Goal: Task Accomplishment & Management: Complete application form

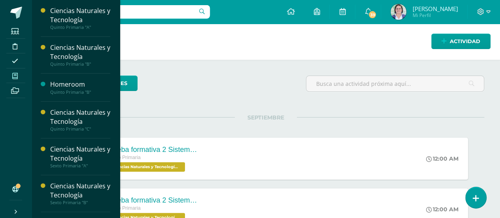
click at [15, 76] on icon at bounding box center [15, 76] width 6 height 6
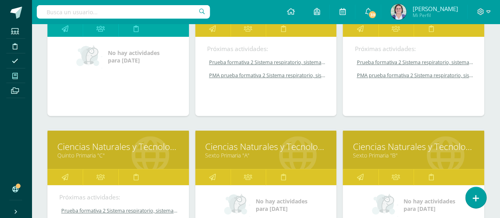
scroll to position [174, 0]
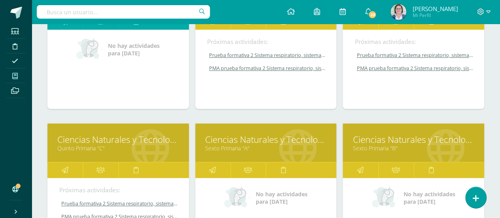
click at [254, 136] on link "Ciencias Naturales y Tecnología" at bounding box center [266, 139] width 122 height 12
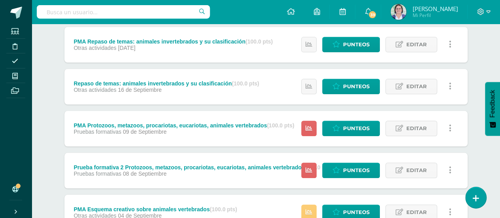
scroll to position [332, 0]
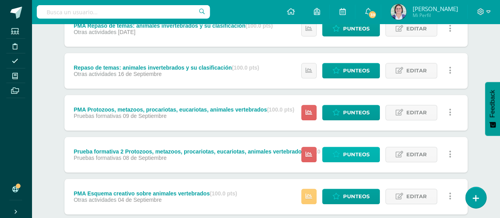
click at [351, 154] on span "Punteos" at bounding box center [356, 154] width 26 height 15
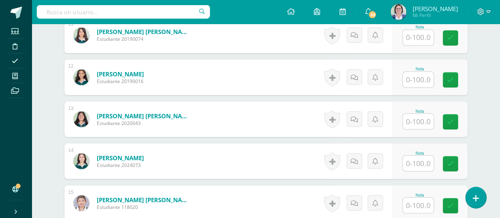
scroll to position [691, 0]
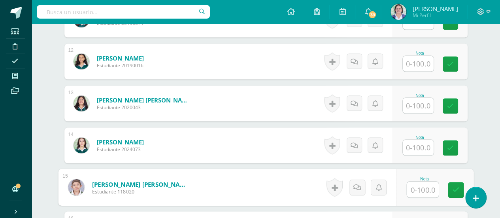
click at [420, 188] on input "text" at bounding box center [422, 189] width 32 height 16
type input "88"
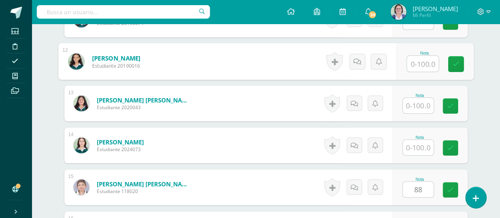
click at [417, 60] on input "text" at bounding box center [422, 64] width 32 height 16
type input "90"
click at [456, 64] on icon at bounding box center [455, 63] width 7 height 7
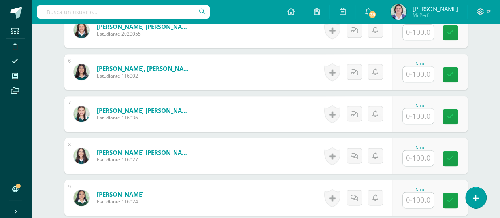
scroll to position [422, 0]
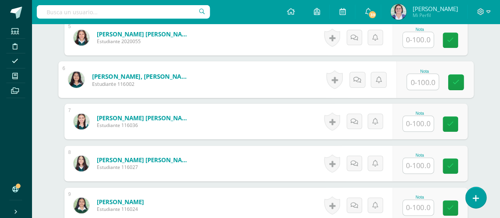
click at [418, 78] on input "text" at bounding box center [422, 82] width 32 height 16
type input "84"
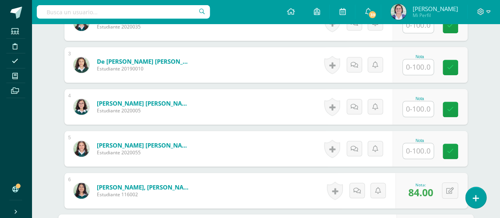
scroll to position [296, 0]
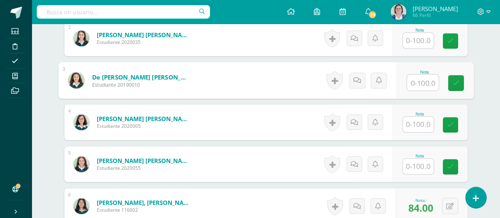
click at [414, 82] on input "text" at bounding box center [422, 83] width 32 height 16
type input "90"
click at [451, 79] on link at bounding box center [455, 83] width 16 height 16
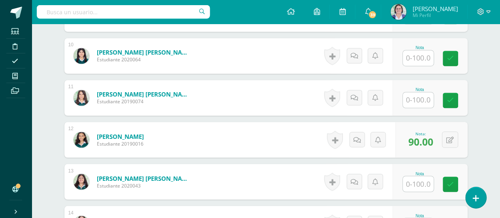
scroll to position [582, 0]
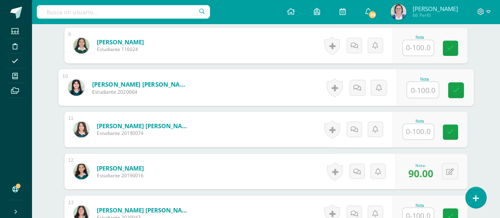
click at [424, 86] on input "text" at bounding box center [422, 90] width 32 height 16
type input "85"
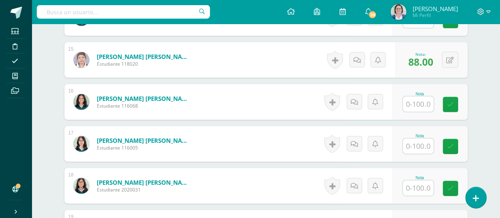
scroll to position [867, 0]
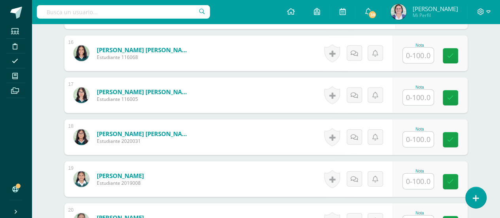
click at [420, 175] on input "text" at bounding box center [417, 180] width 31 height 15
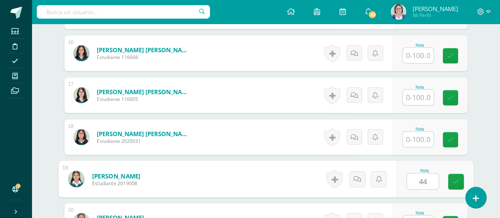
type input "44"
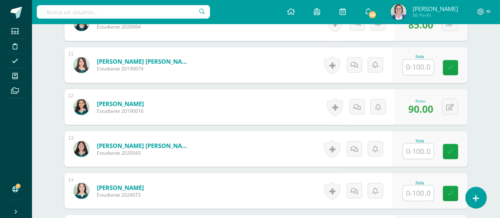
scroll to position [635, 0]
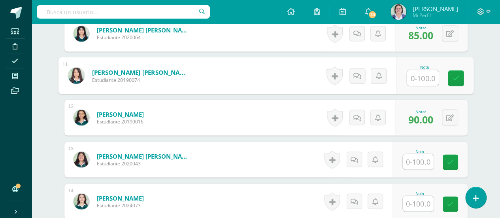
click at [423, 74] on input "text" at bounding box center [422, 78] width 32 height 16
type input "84"
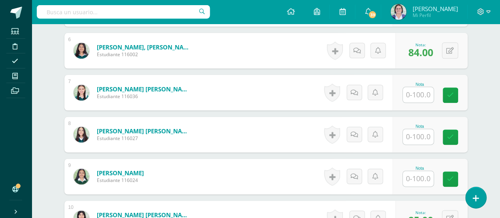
scroll to position [435, 0]
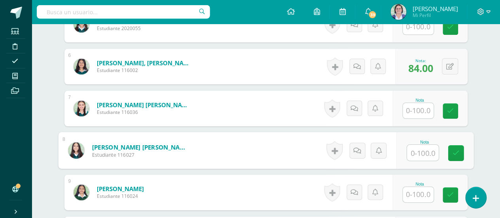
click at [421, 145] on input "text" at bounding box center [422, 153] width 32 height 16
type input "100"
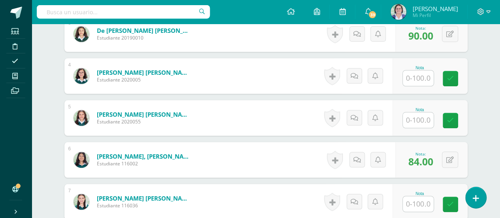
scroll to position [340, 0]
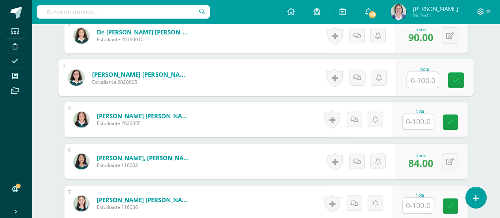
click at [420, 79] on input "text" at bounding box center [422, 80] width 32 height 16
type input "100"
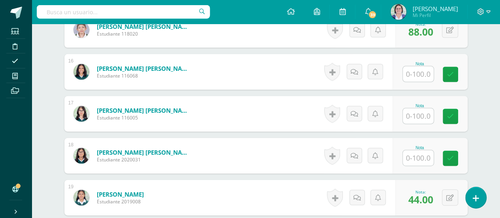
scroll to position [975, 0]
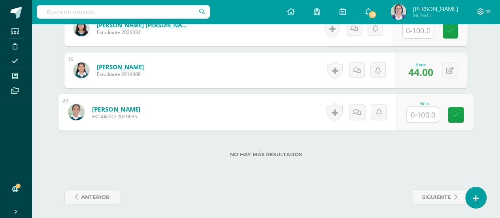
click at [422, 109] on input "text" at bounding box center [422, 115] width 32 height 16
click at [454, 112] on button at bounding box center [455, 112] width 17 height 17
type input "92"
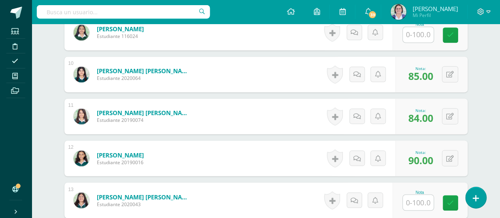
scroll to position [404, 0]
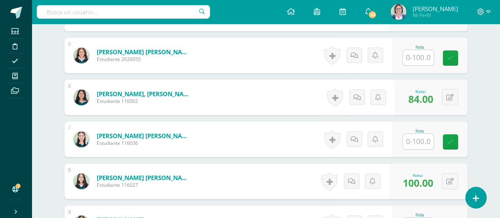
click at [414, 56] on input "text" at bounding box center [417, 57] width 31 height 15
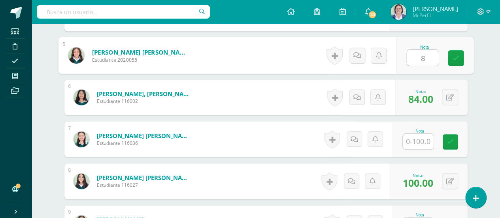
type input "84"
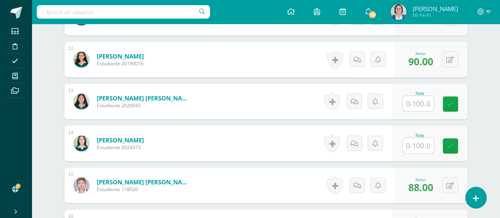
scroll to position [705, 0]
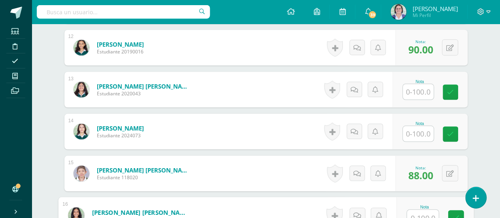
click at [415, 213] on input "text" at bounding box center [422, 217] width 32 height 16
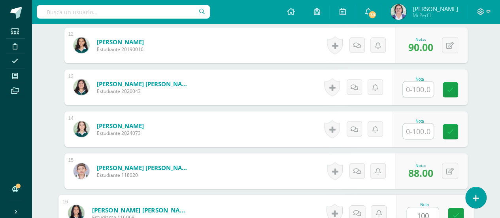
type input "100"
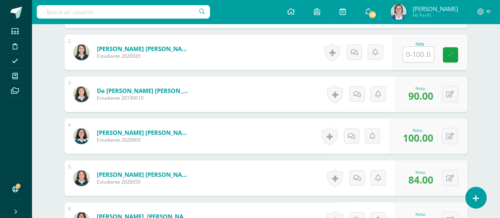
scroll to position [92, 0]
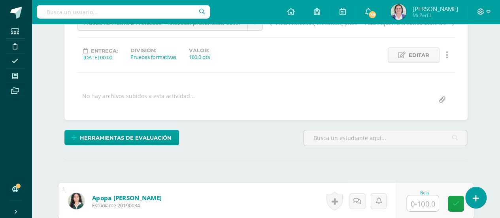
click at [420, 198] on input "text" at bounding box center [422, 203] width 32 height 16
type input "100"
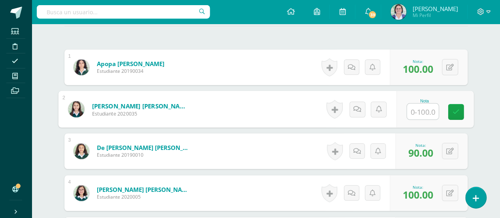
scroll to position [415, 0]
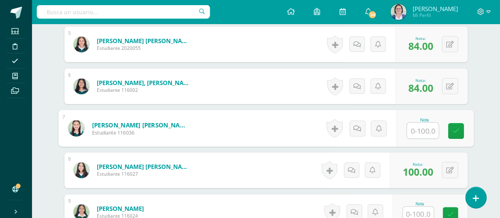
click at [423, 129] on input "text" at bounding box center [422, 130] width 32 height 16
type input "100"
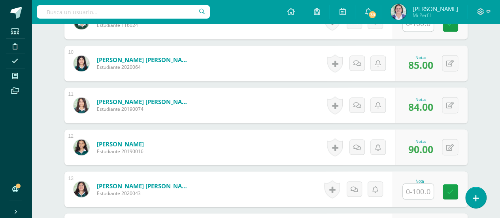
scroll to position [796, 0]
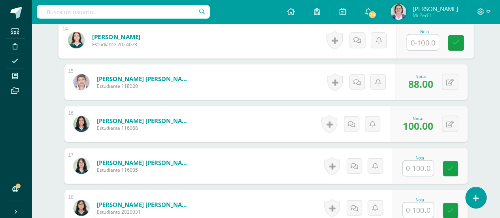
click at [421, 36] on input "text" at bounding box center [422, 43] width 32 height 16
type input "100"
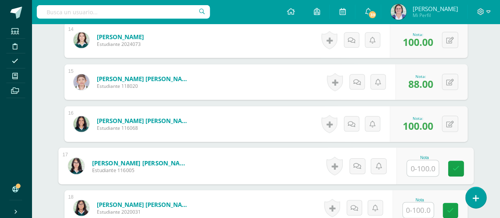
click at [423, 166] on input "text" at bounding box center [422, 168] width 32 height 16
type input "86"
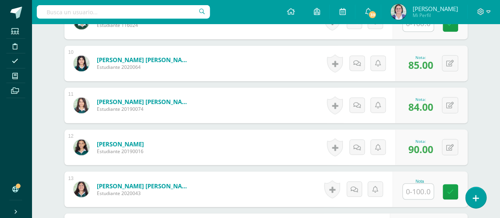
scroll to position [415, 0]
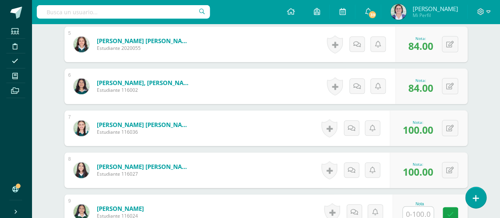
click at [414, 210] on input "text" at bounding box center [417, 213] width 31 height 15
type input "92"
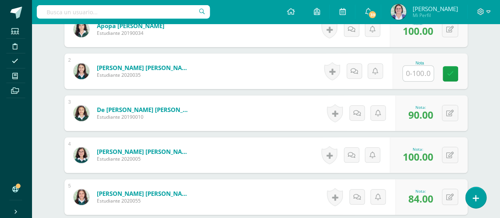
scroll to position [257, 0]
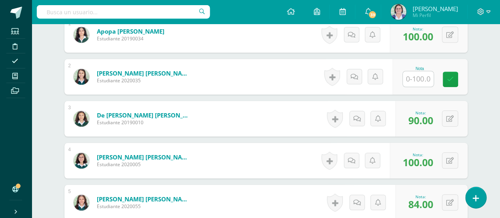
click at [417, 78] on input "text" at bounding box center [417, 78] width 31 height 15
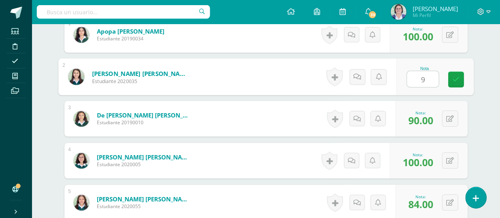
type input "92"
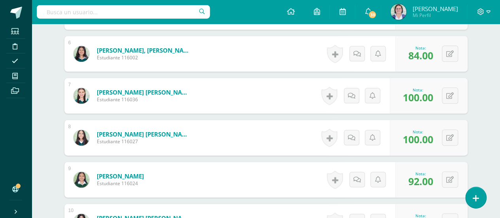
scroll to position [638, 0]
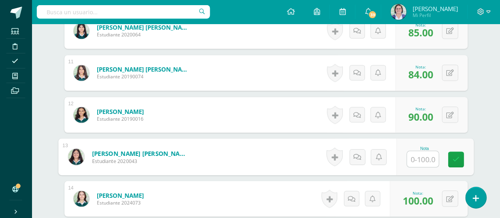
click at [415, 159] on input "text" at bounding box center [422, 159] width 32 height 16
type input "100"
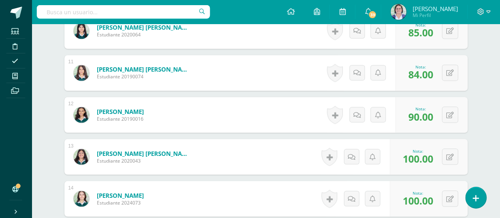
scroll to position [828, 0]
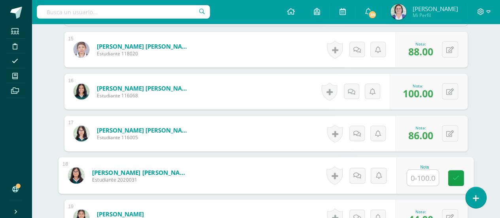
click at [415, 176] on input "text" at bounding box center [422, 178] width 32 height 16
type input "94"
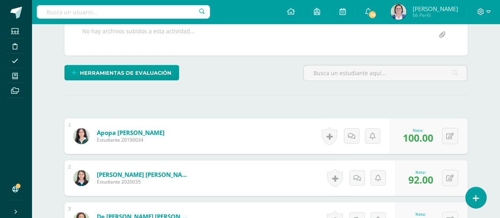
scroll to position [152, 0]
